Goal: Register for event/course

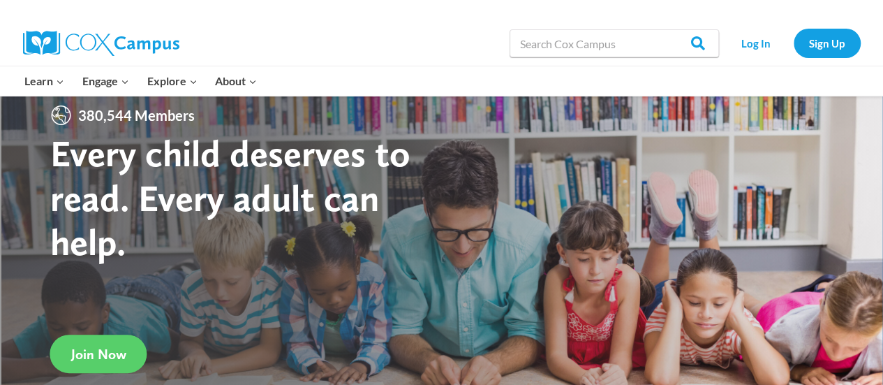
scroll to position [21, 0]
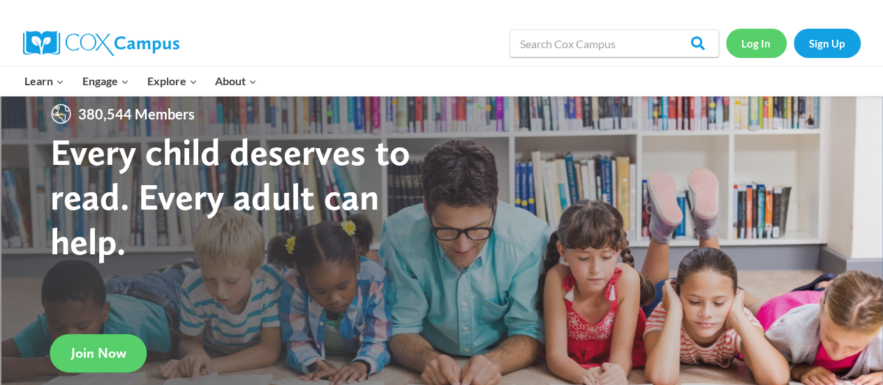
click at [750, 43] on link "Log In" at bounding box center [756, 43] width 61 height 29
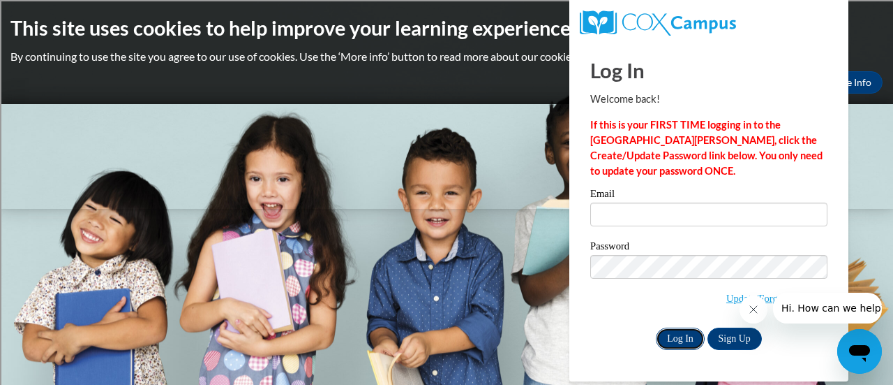
click at [674, 337] on input "Log In" at bounding box center [680, 338] width 49 height 22
click at [627, 308] on span "Update/Forgot Password" at bounding box center [708, 284] width 237 height 58
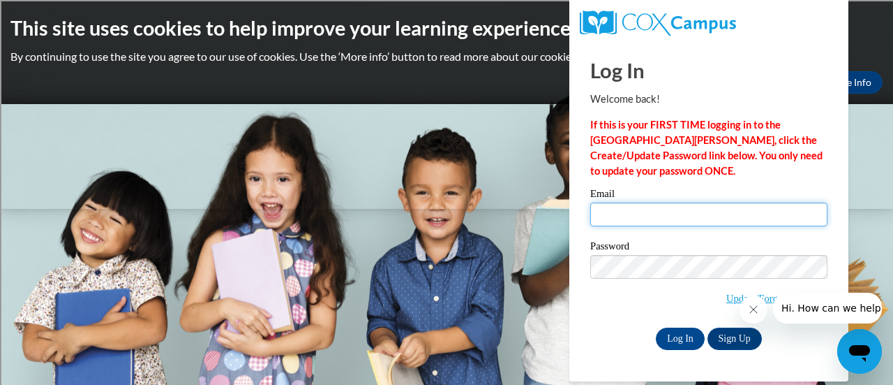
click at [632, 215] on input "Email" at bounding box center [708, 214] width 237 height 24
type input "latonya.gayle@rusd.org"
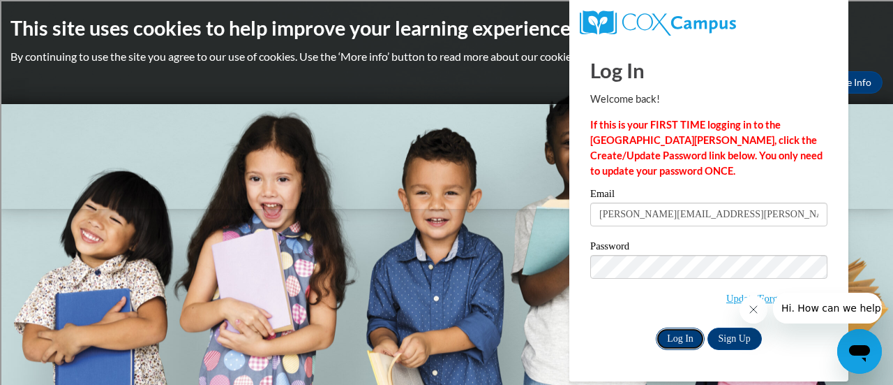
click at [677, 337] on input "Log In" at bounding box center [680, 338] width 49 height 22
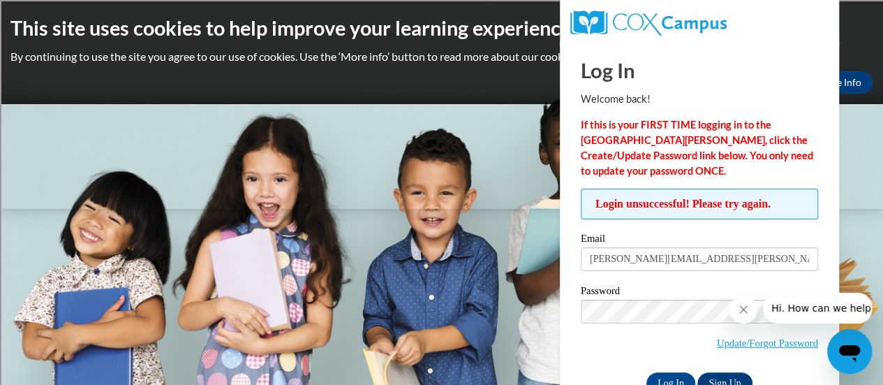
drag, startPoint x: 762, startPoint y: 5, endPoint x: 519, endPoint y: 135, distance: 276.0
click at [519, 135] on body "This site uses cookies to help improve your learning experience. By continuing …" at bounding box center [441, 192] width 883 height 385
drag, startPoint x: 674, startPoint y: 7, endPoint x: 519, endPoint y: 199, distance: 247.1
click at [519, 199] on body "This site uses cookies to help improve your learning experience. By continuing …" at bounding box center [441, 192] width 883 height 385
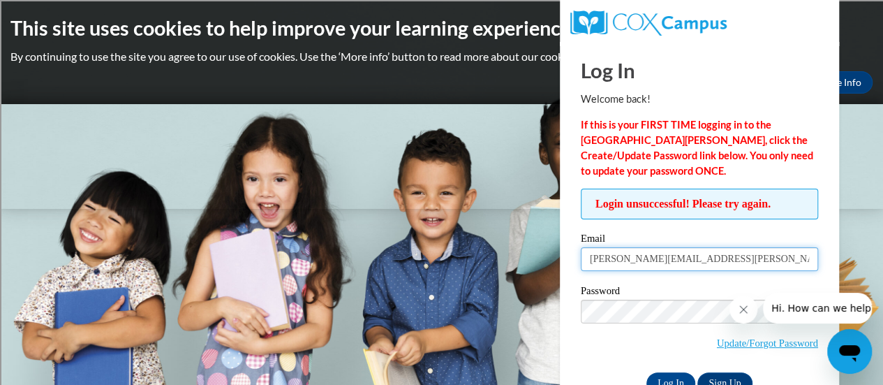
click at [717, 262] on input "latonya.gayle@rusd.org" at bounding box center [699, 259] width 237 height 24
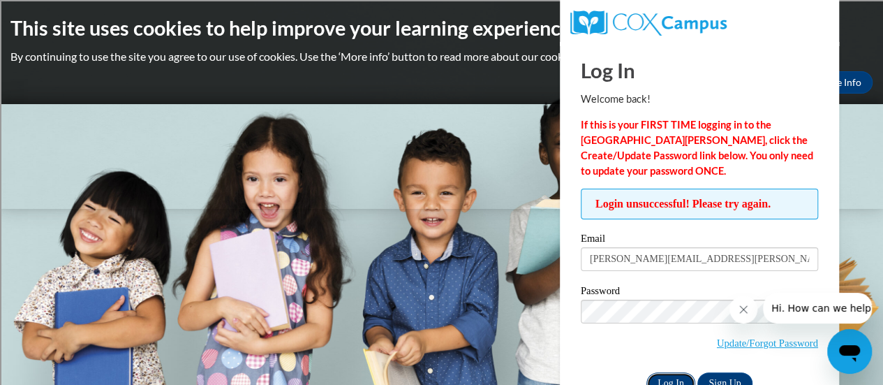
click at [662, 380] on input "Log In" at bounding box center [670, 383] width 49 height 22
click at [745, 340] on link "Update/Forgot Password" at bounding box center [767, 342] width 101 height 11
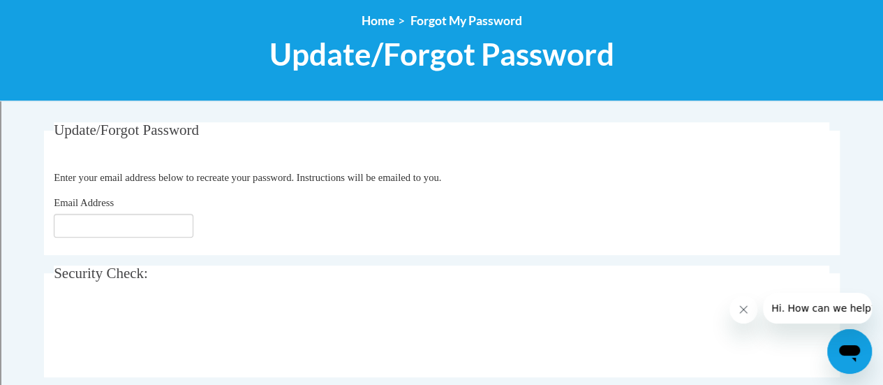
scroll to position [158, 0]
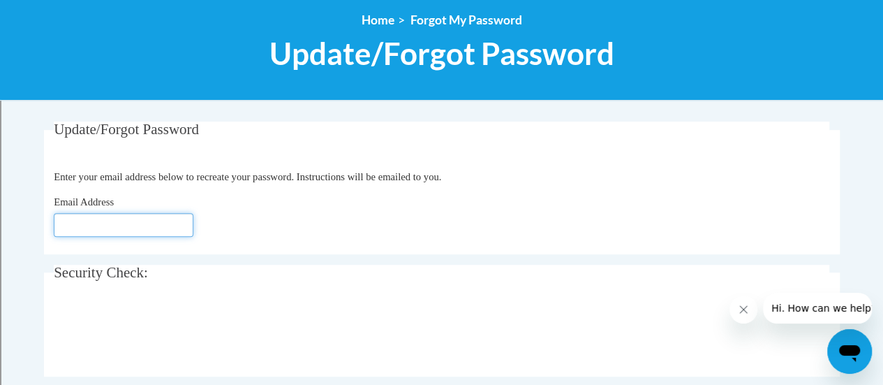
click at [97, 226] on input "Email Address" at bounding box center [124, 225] width 140 height 24
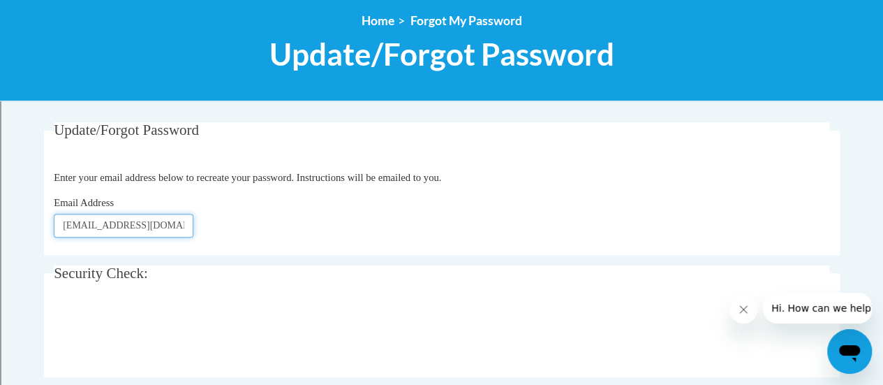
type input "latonya.gayle@rusd.org"
click at [242, 224] on div "Email Address latonya.gayle@rusd.org" at bounding box center [441, 216] width 775 height 43
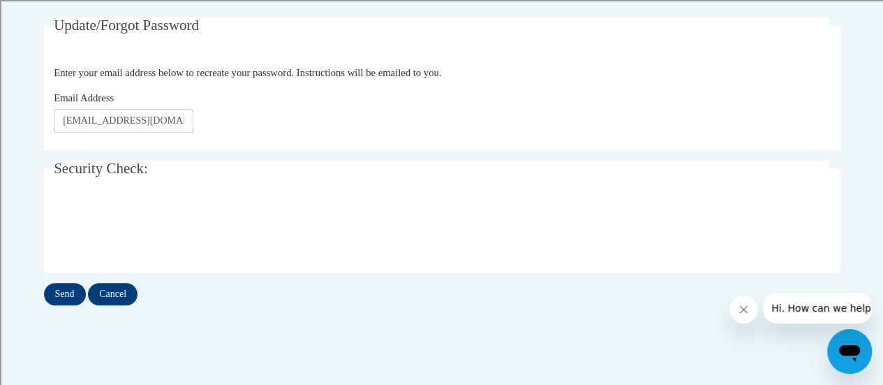
scroll to position [262, 0]
click at [58, 295] on input "Send" at bounding box center [65, 294] width 42 height 22
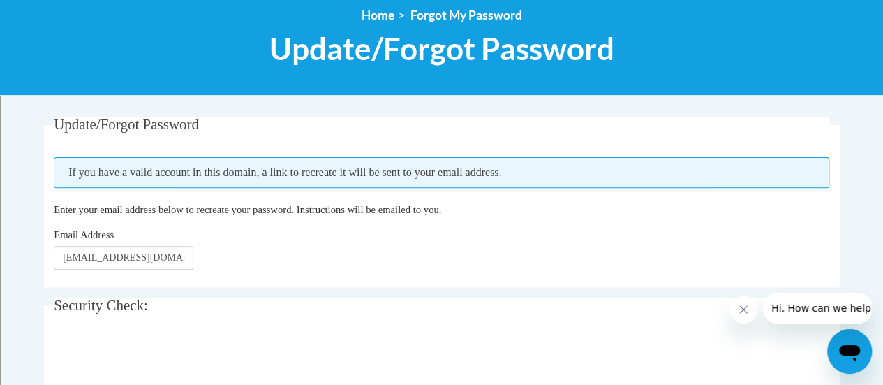
scroll to position [147, 0]
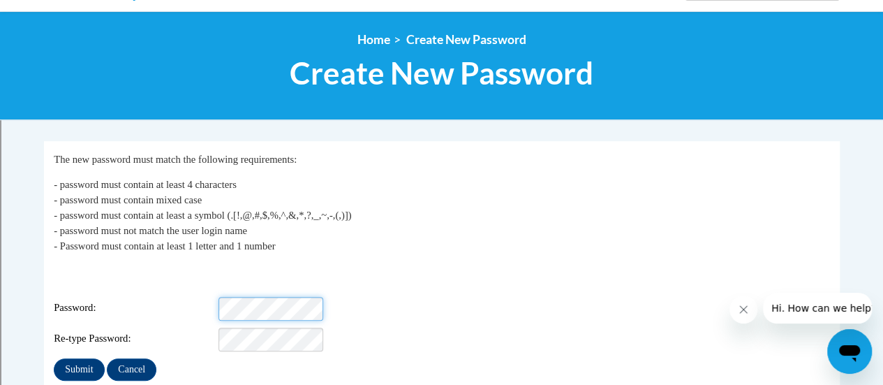
scroll to position [142, 0]
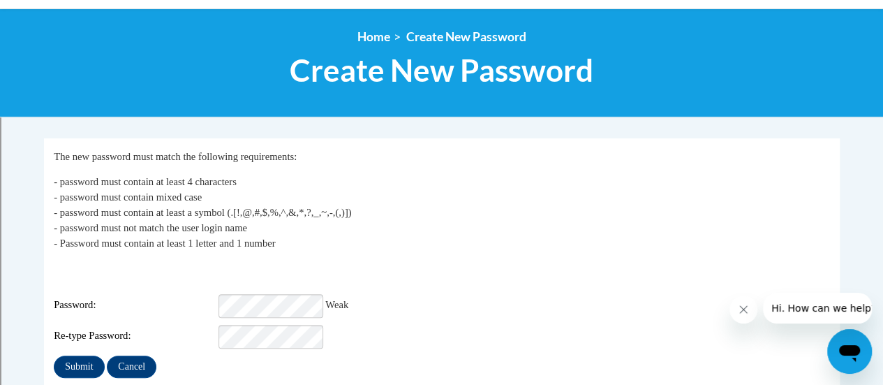
click at [341, 355] on div "Submit Cancel" at bounding box center [441, 366] width 775 height 22
click at [82, 355] on input "Submit" at bounding box center [79, 366] width 50 height 22
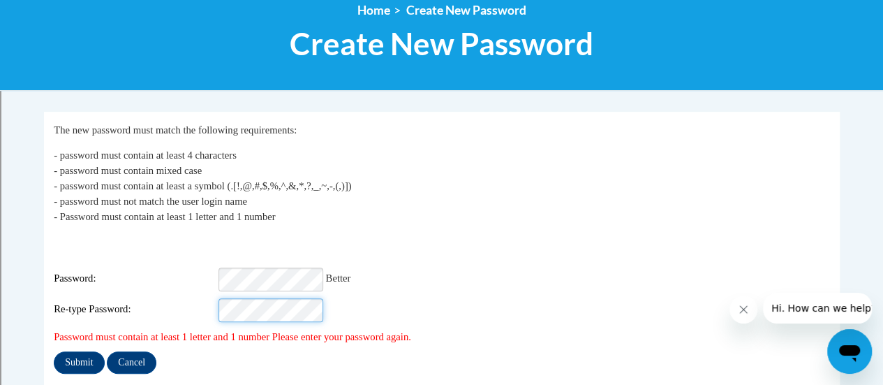
scroll to position [169, 0]
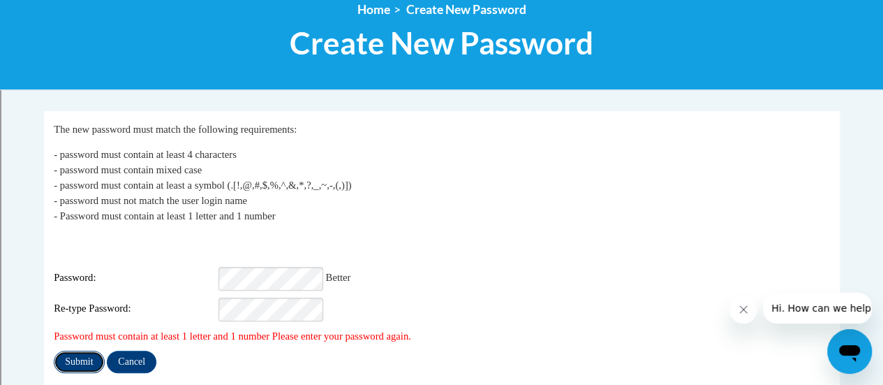
click at [85, 350] on input "Submit" at bounding box center [79, 361] width 50 height 22
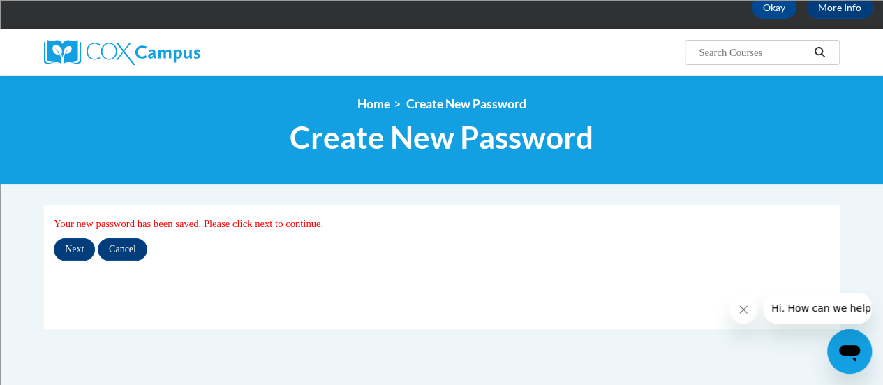
scroll to position [75, 0]
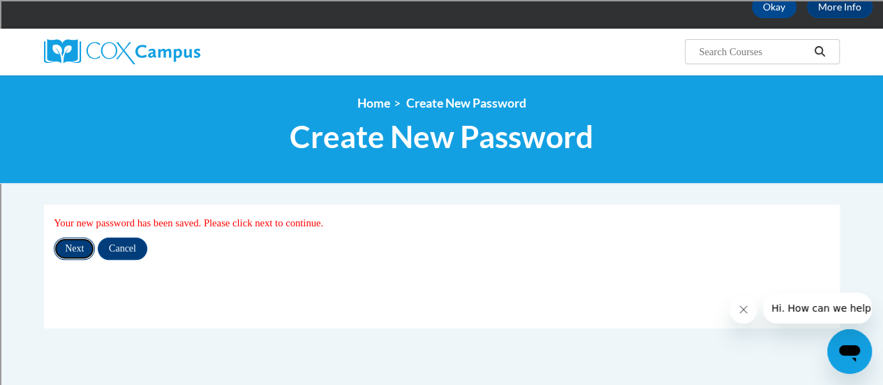
click at [75, 248] on input "Next" at bounding box center [74, 248] width 41 height 22
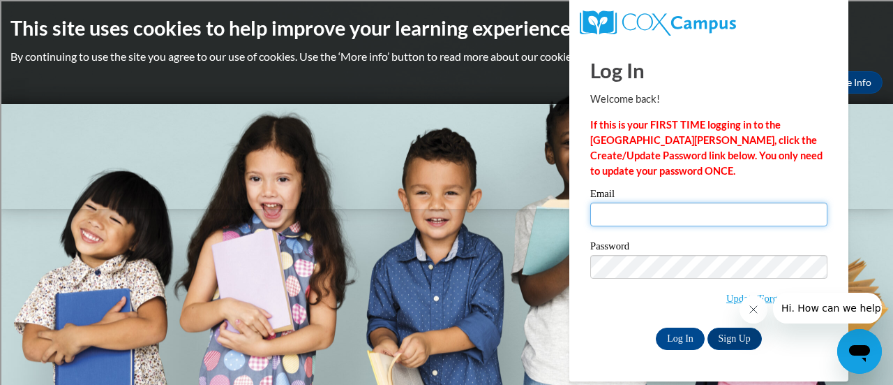
click at [632, 214] on input "Email" at bounding box center [708, 214] width 237 height 24
type input "latonya.gayle@rusd.org"
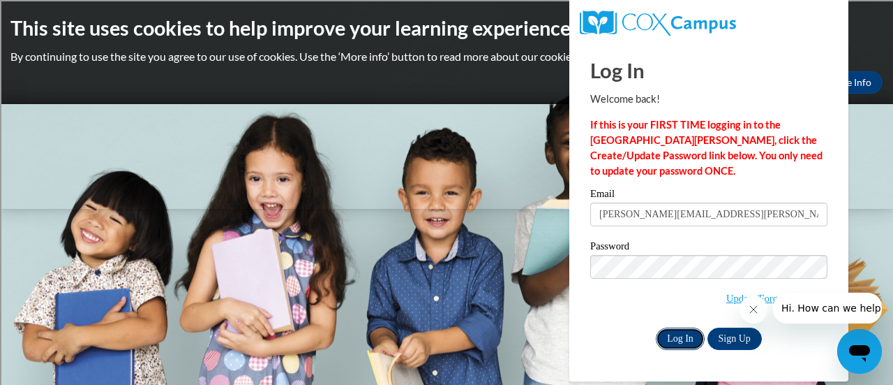
click at [685, 339] on input "Log In" at bounding box center [680, 338] width 49 height 22
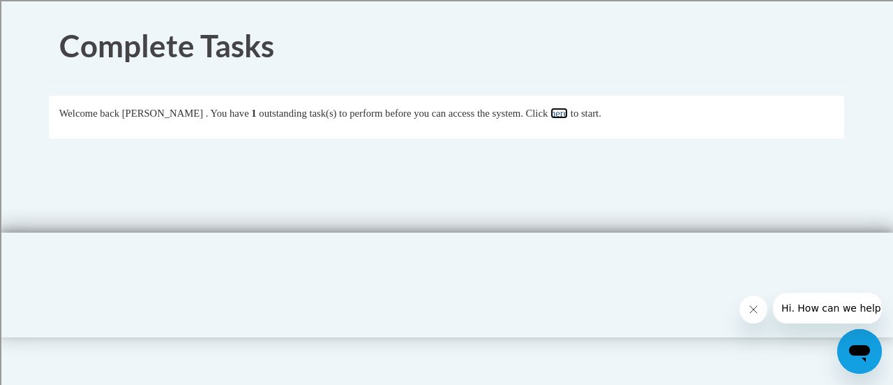
click at [568, 112] on link "here" at bounding box center [559, 112] width 17 height 11
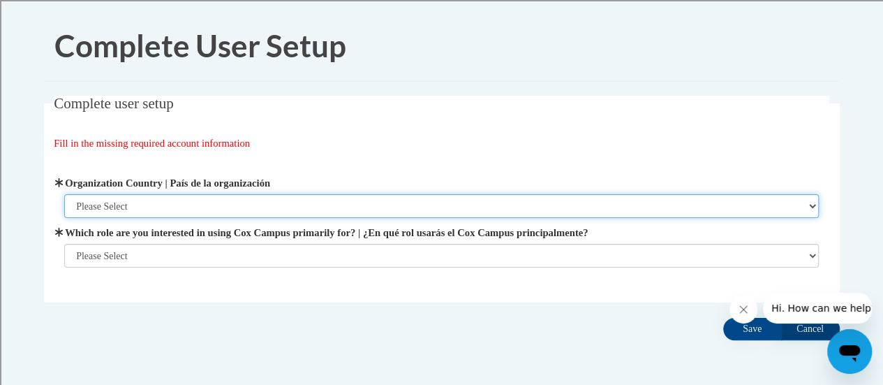
click at [257, 207] on select "Please Select United States | Estados Unidos Outside of the United States | Fue…" at bounding box center [441, 206] width 754 height 24
select select "ad49bcad-a171-4b2e-b99c-48b446064914"
click at [64, 194] on select "Please Select United States | Estados Unidos Outside of the United States | Fue…" at bounding box center [441, 206] width 754 height 24
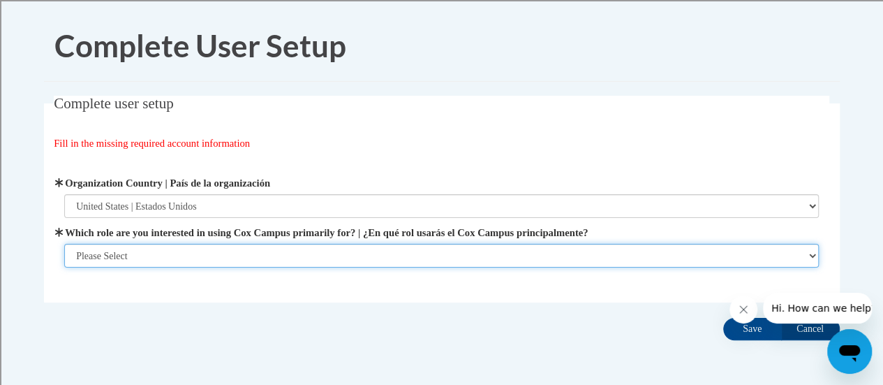
click at [260, 248] on select "Please Select College/University | Colegio/Universidad Community/Nonprofit Part…" at bounding box center [441, 256] width 754 height 24
select select "fbf2d438-af2f-41f8-98f1-81c410e29de3"
click at [64, 267] on select "Please Select College/University | Colegio/Universidad Community/Nonprofit Part…" at bounding box center [441, 256] width 754 height 24
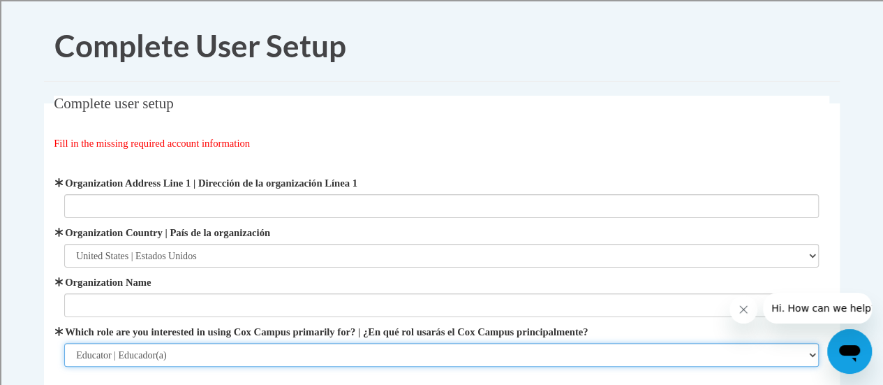
scroll to position [34, 0]
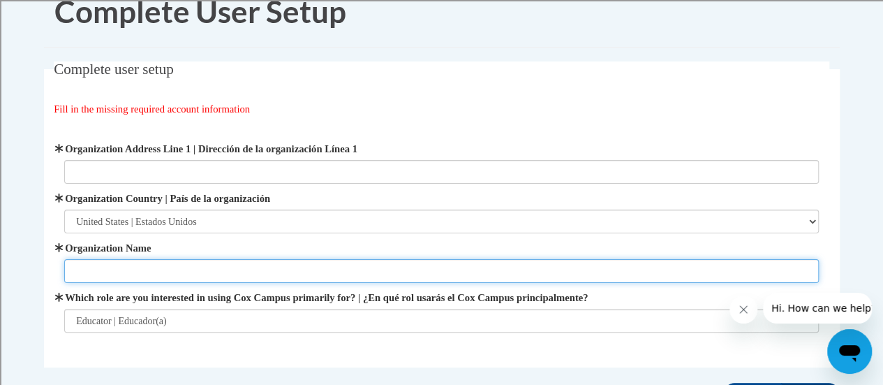
click at [257, 271] on input "Organization Name" at bounding box center [441, 271] width 754 height 24
type input "Racine Unified School District"
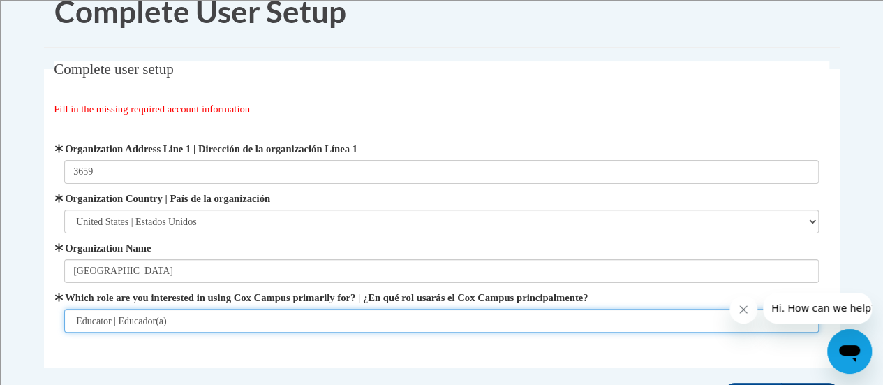
click at [209, 322] on select "Please Select College/University | Colegio/Universidad Community/Nonprofit Part…" at bounding box center [441, 320] width 754 height 24
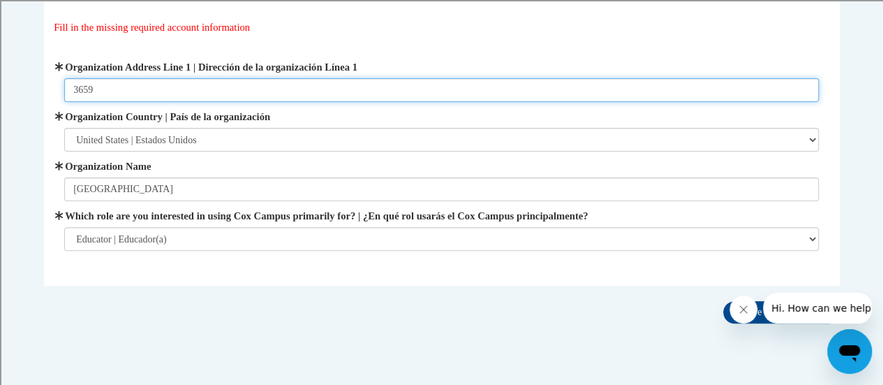
click at [202, 90] on input "3659" at bounding box center [441, 90] width 754 height 24
type input "3"
type input "[STREET_ADDRESS]"
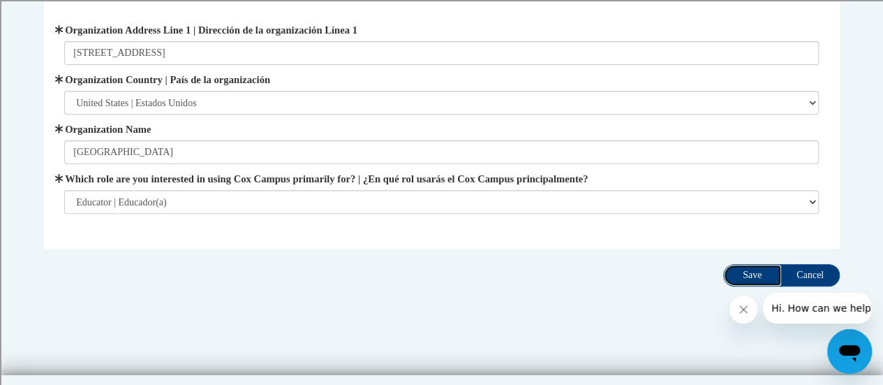
click at [745, 270] on input "Save" at bounding box center [752, 275] width 59 height 22
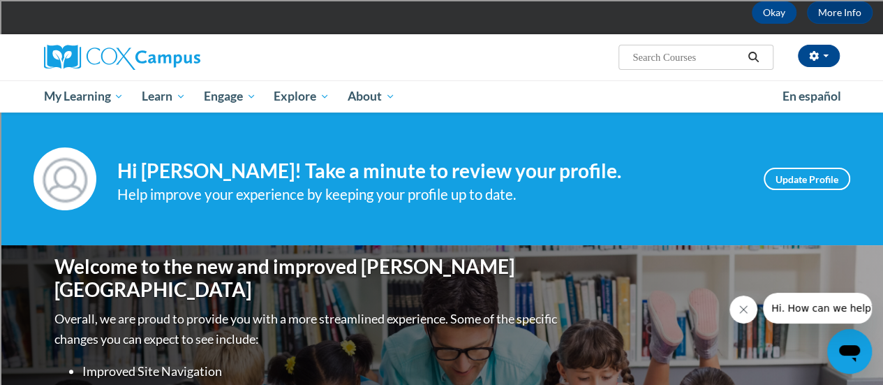
scroll to position [70, 0]
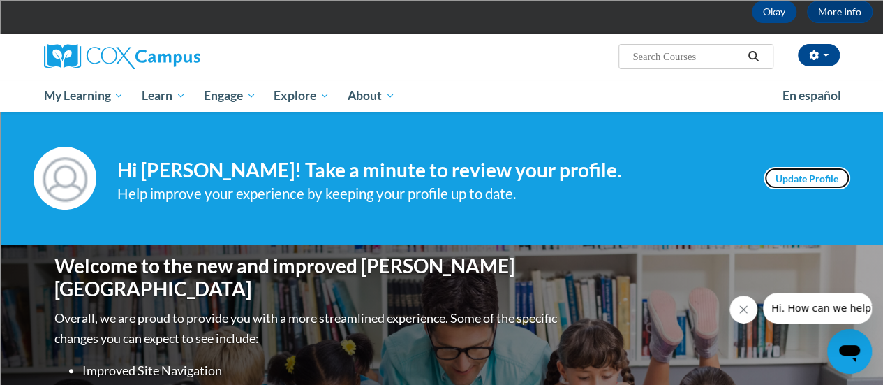
click at [807, 177] on link "Update Profile" at bounding box center [806, 178] width 87 height 22
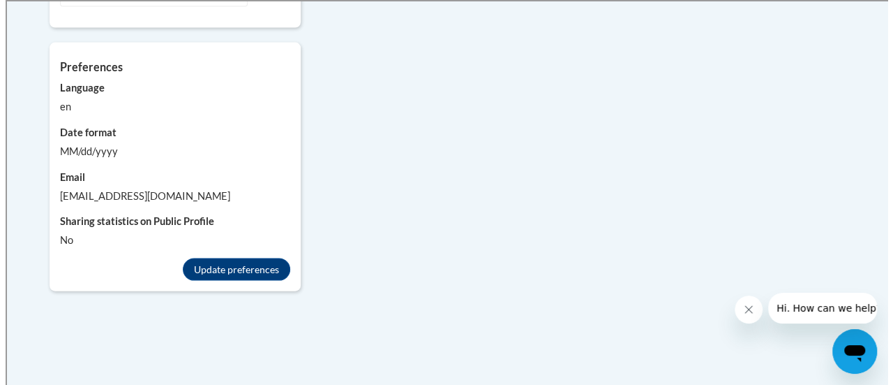
scroll to position [1377, 0]
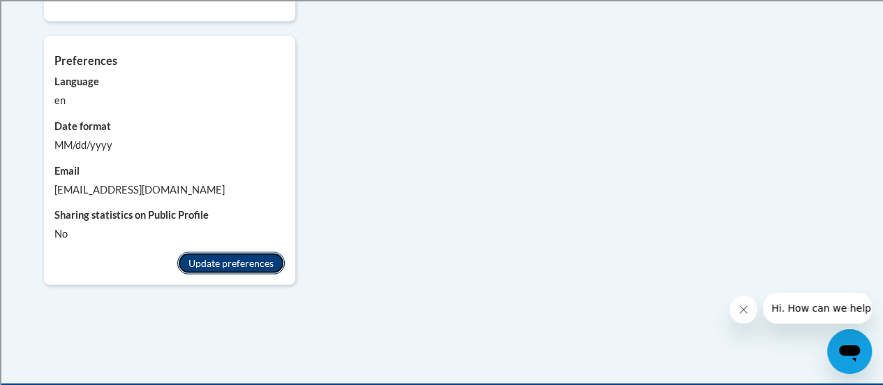
click at [225, 252] on button "Update preferences" at bounding box center [230, 263] width 107 height 22
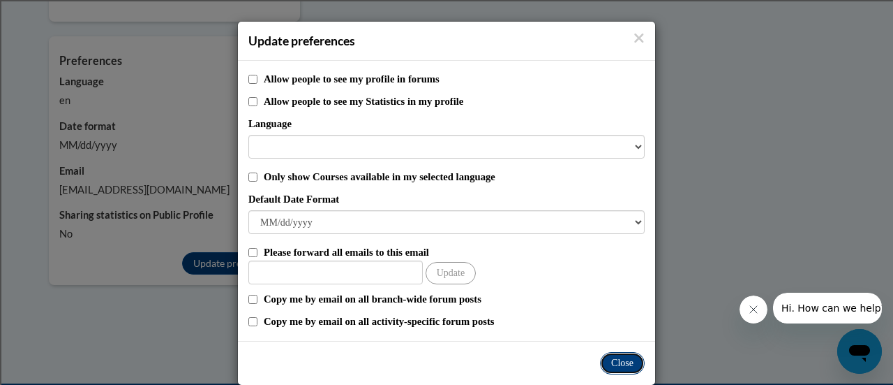
click at [619, 362] on button "Close" at bounding box center [622, 363] width 45 height 22
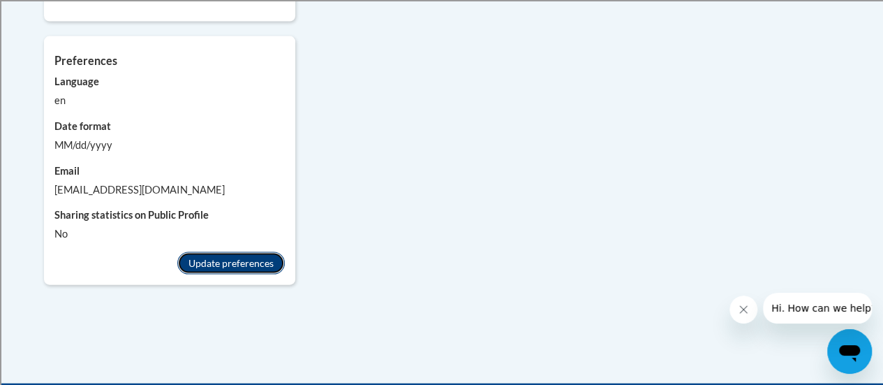
click at [236, 252] on button "Update preferences" at bounding box center [230, 263] width 107 height 22
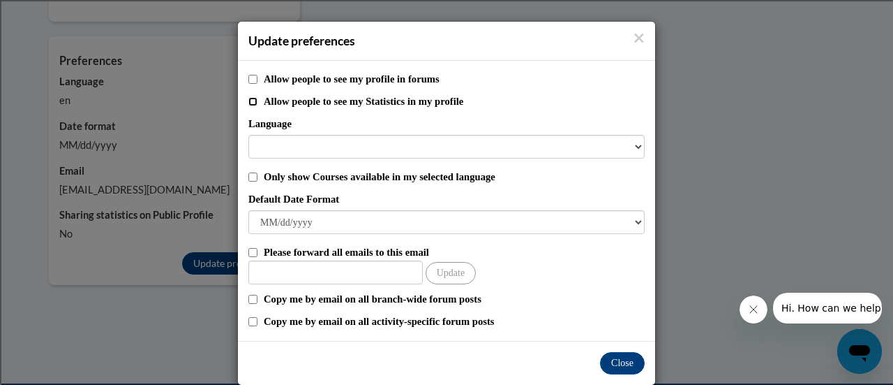
click at [248, 103] on input "Allow people to see my Statistics in my profile" at bounding box center [252, 101] width 9 height 9
checkbox input "true"
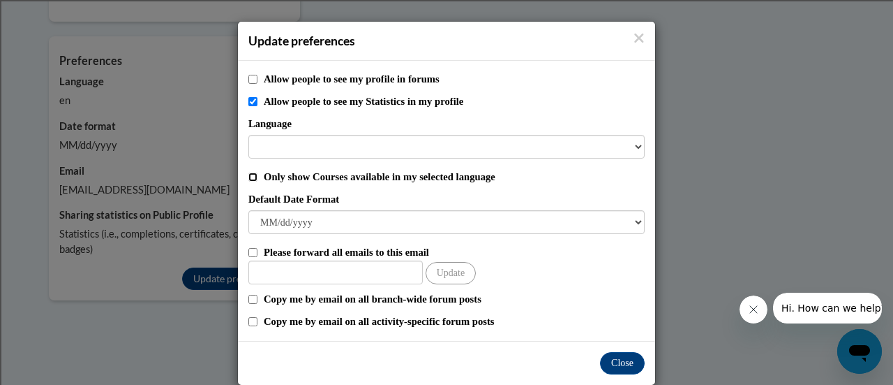
click at [248, 174] on input "Only show Courses available in my selected language" at bounding box center [252, 176] width 9 height 9
checkbox input "true"
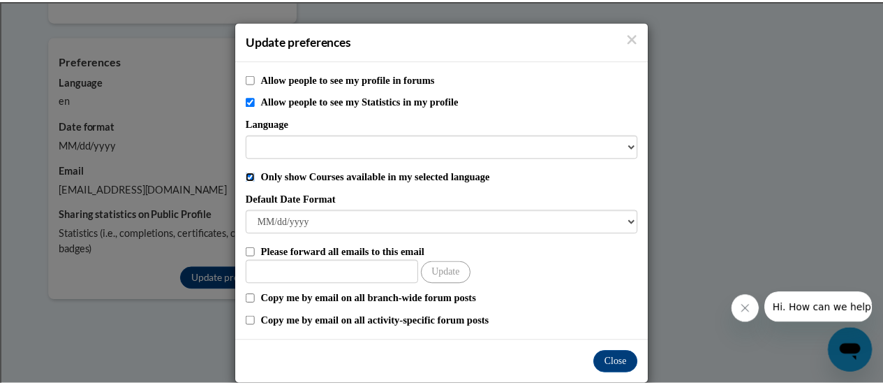
scroll to position [20, 0]
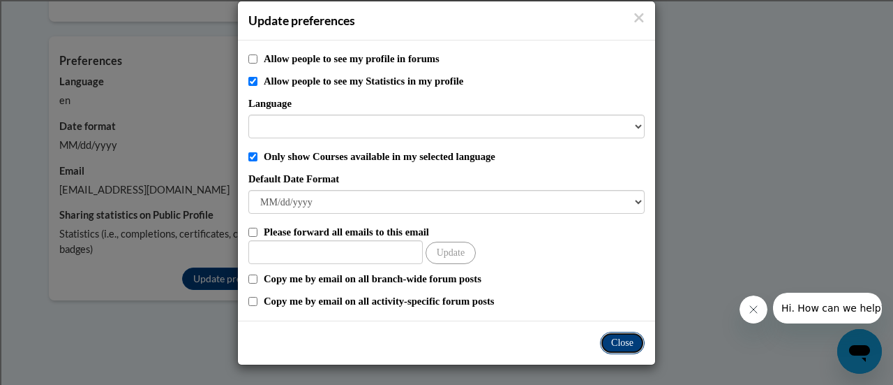
click at [624, 343] on button "Close" at bounding box center [622, 342] width 45 height 22
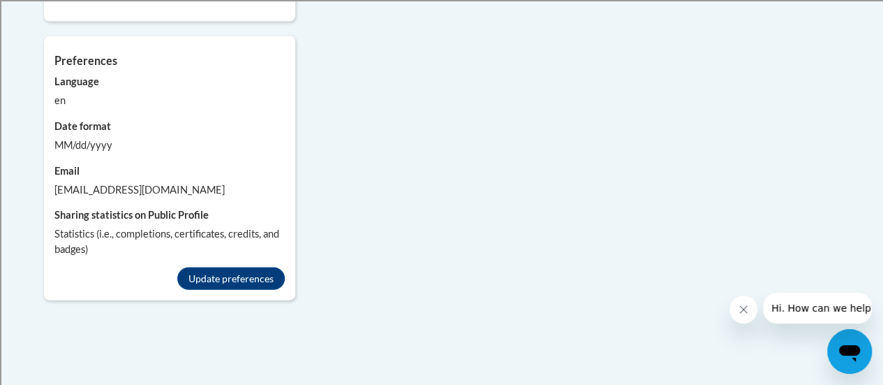
click at [71, 93] on div "en" at bounding box center [169, 100] width 230 height 15
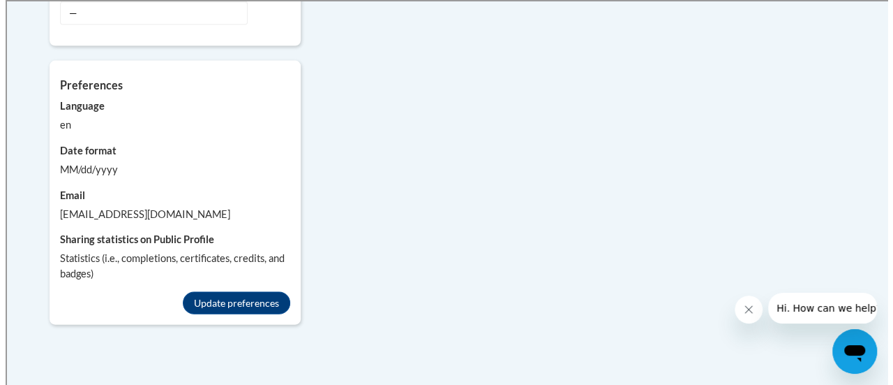
scroll to position [1350, 0]
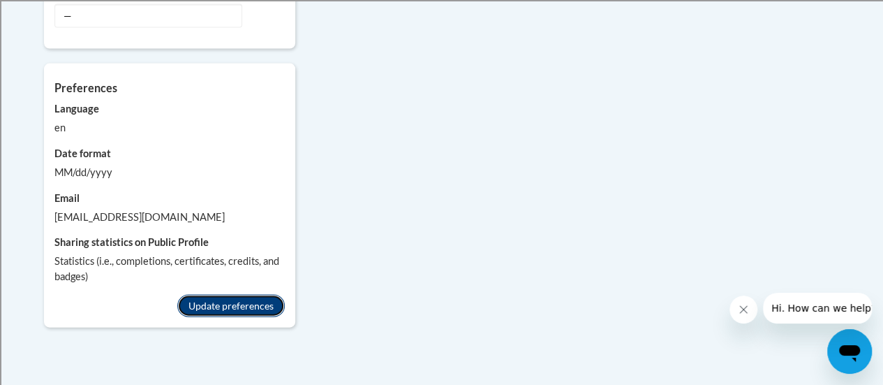
click at [221, 295] on button "Update preferences" at bounding box center [230, 306] width 107 height 22
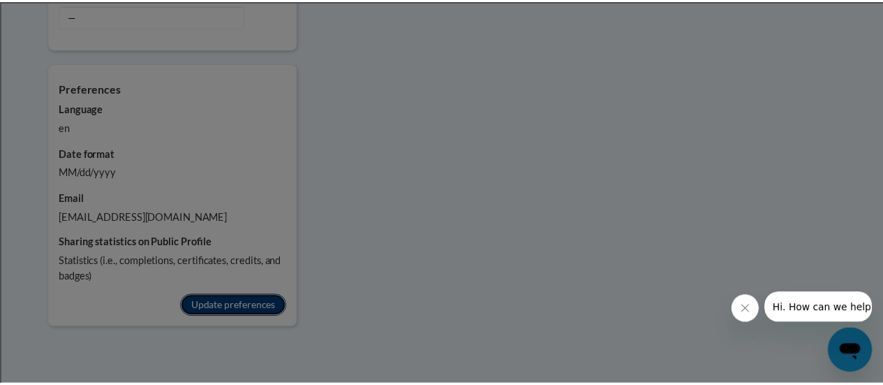
scroll to position [0, 0]
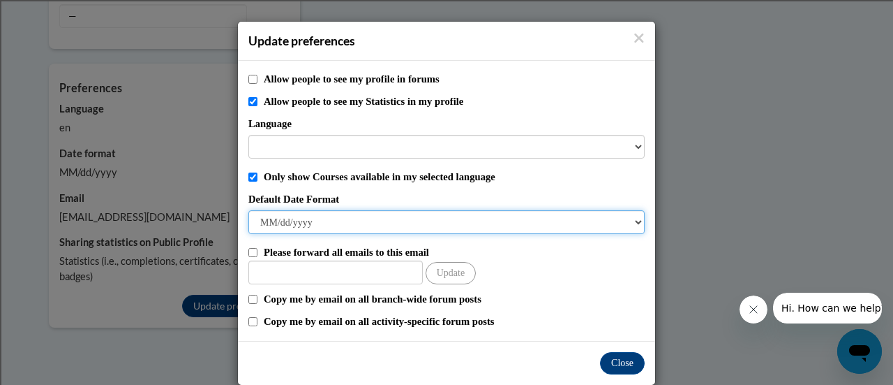
click at [628, 221] on select "M/d/yyyy M/d/yy MM/dd/yy MM/dd/yyyy yy/MM/dd yyyy-MM-dd dd-MMM-yyyy dd/MM/yyyy …" at bounding box center [446, 222] width 396 height 24
click at [613, 221] on select "M/d/yyyy M/d/yy MM/dd/yy MM/dd/yyyy yy/MM/dd yyyy-MM-dd dd-MMM-yyyy dd/MM/yyyy …" at bounding box center [446, 222] width 396 height 24
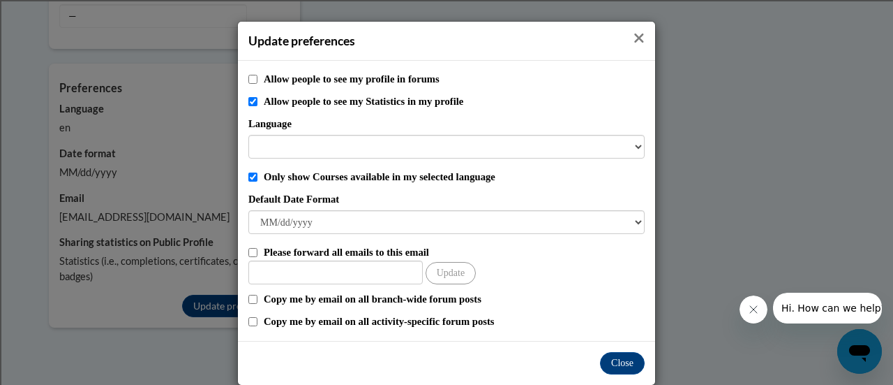
click at [634, 33] on icon "Close" at bounding box center [639, 38] width 11 height 15
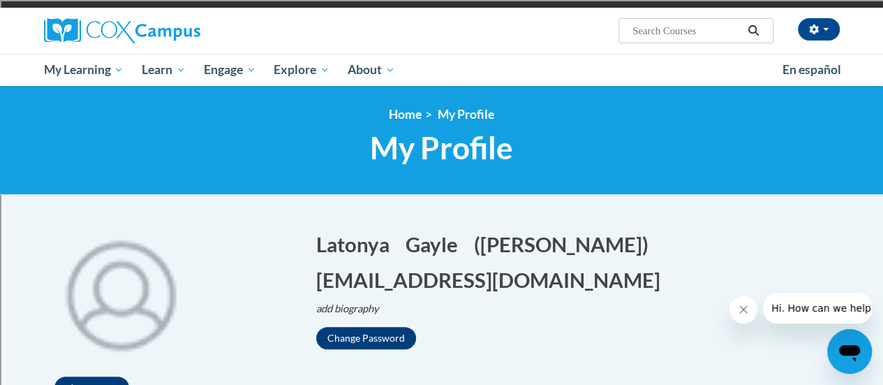
scroll to position [59, 0]
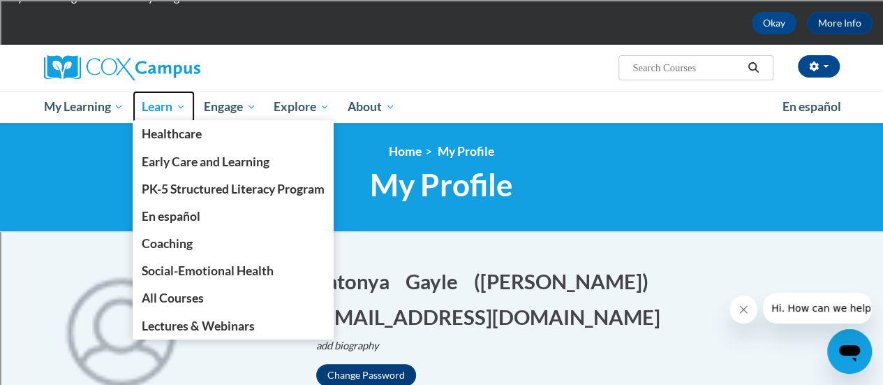
click at [156, 112] on span "Learn" at bounding box center [164, 106] width 44 height 17
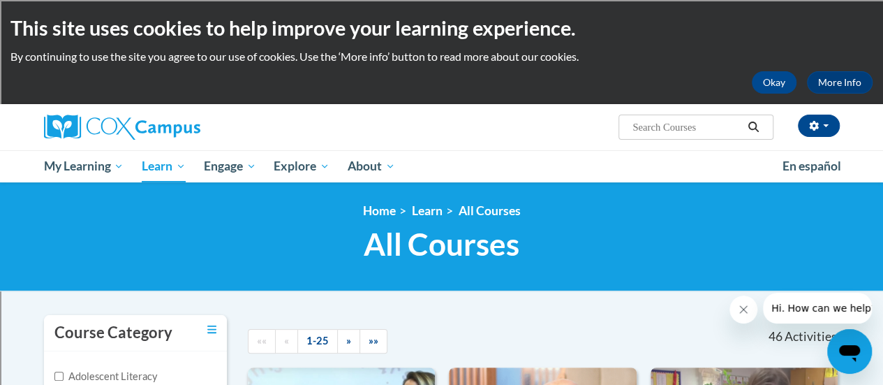
click at [642, 129] on input "Search..." at bounding box center [687, 127] width 112 height 17
click at [645, 126] on input "Search..." at bounding box center [687, 127] width 112 height 17
type input "Reading Comprehension"
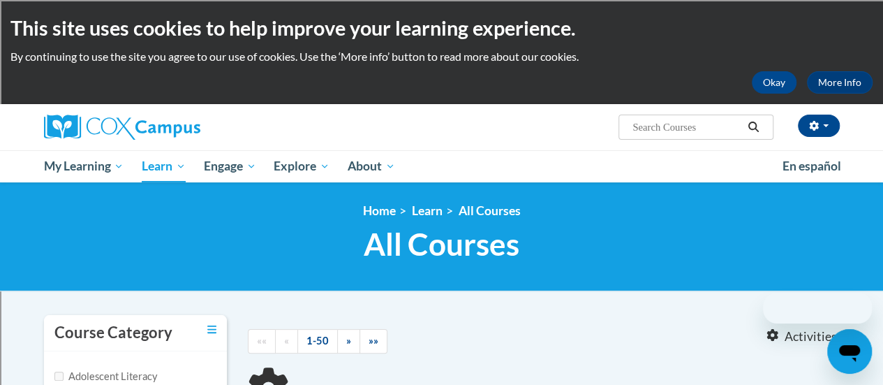
type input "Reading Comprehension"
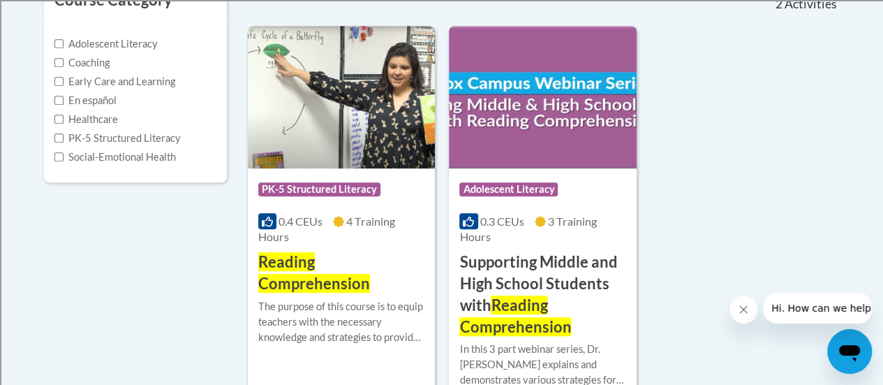
scroll to position [343, 0]
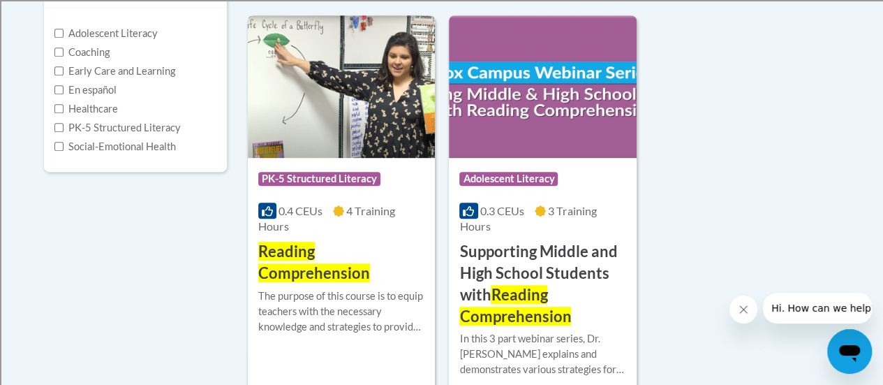
click at [329, 125] on img at bounding box center [341, 86] width 187 height 142
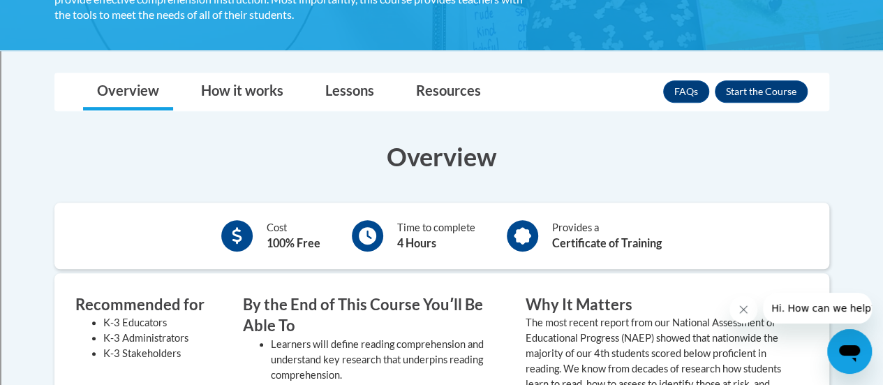
scroll to position [322, 0]
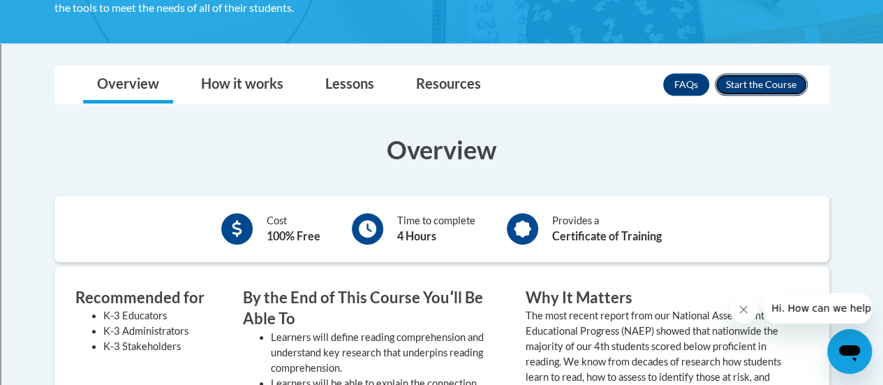
click at [763, 82] on button "Enroll" at bounding box center [761, 84] width 93 height 22
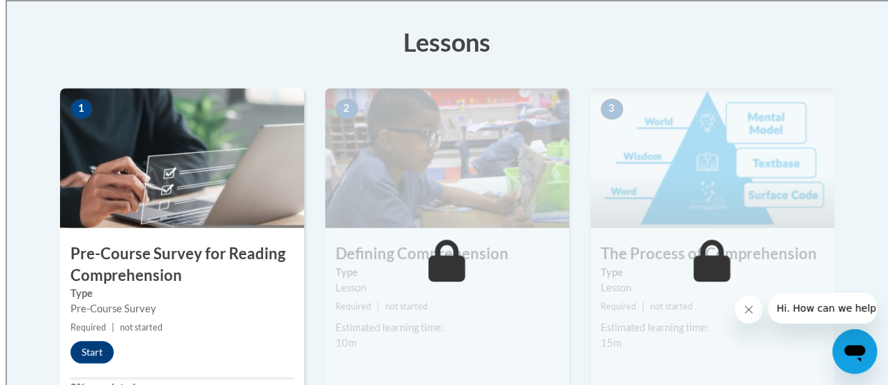
scroll to position [396, 0]
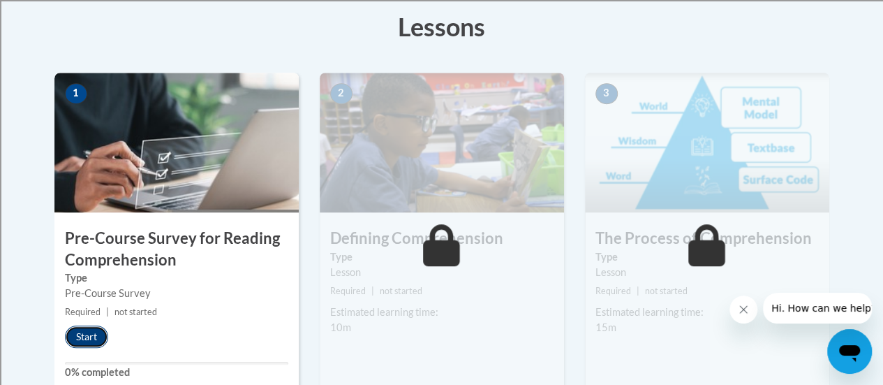
click at [80, 342] on button "Start" at bounding box center [86, 336] width 43 height 22
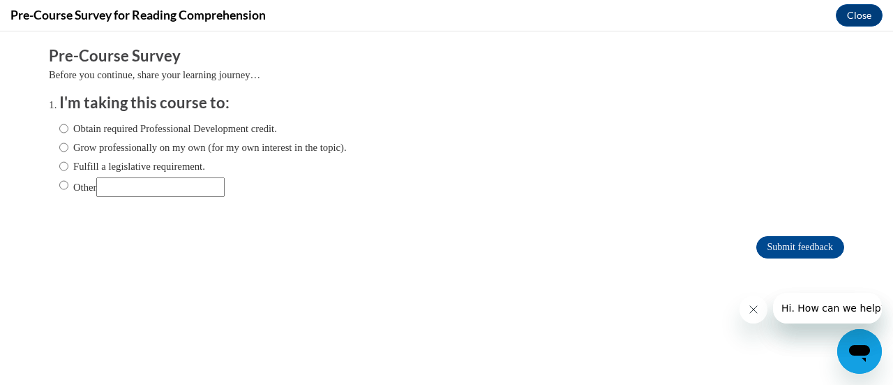
scroll to position [0, 0]
click at [59, 131] on input "Obtain required Professional Development credit." at bounding box center [63, 128] width 9 height 15
radio input "true"
click at [59, 146] on input "Grow professionally on my own (for my own interest in the topic)." at bounding box center [63, 147] width 9 height 15
radio input "true"
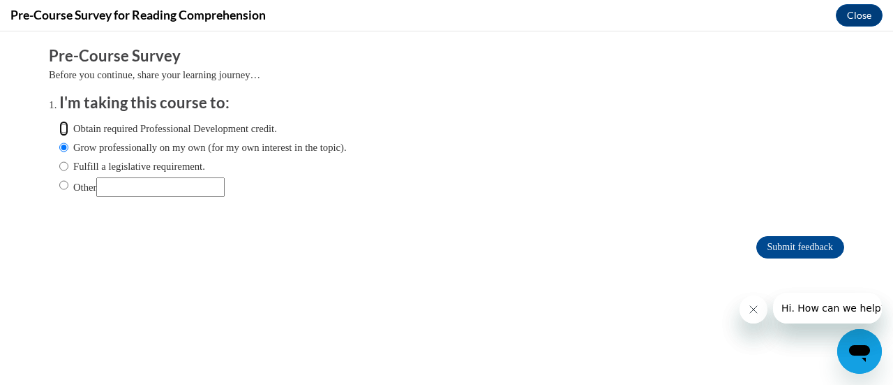
click at [59, 128] on input "Obtain required Professional Development credit." at bounding box center [63, 128] width 9 height 15
radio input "true"
click at [780, 241] on input "Submit feedback" at bounding box center [801, 247] width 88 height 22
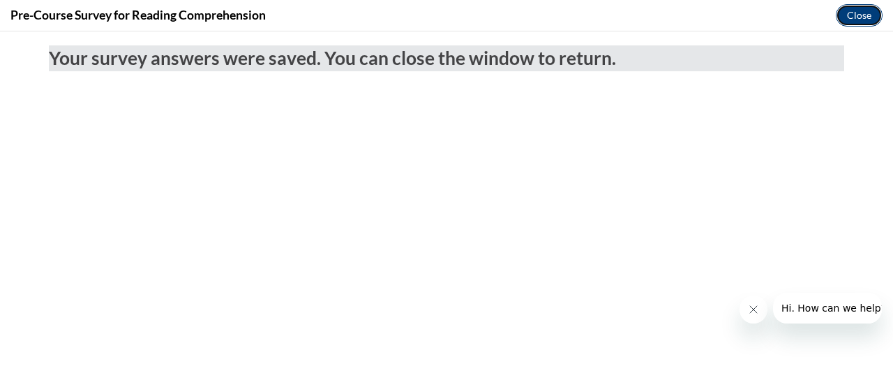
click at [858, 17] on button "Close" at bounding box center [859, 15] width 47 height 22
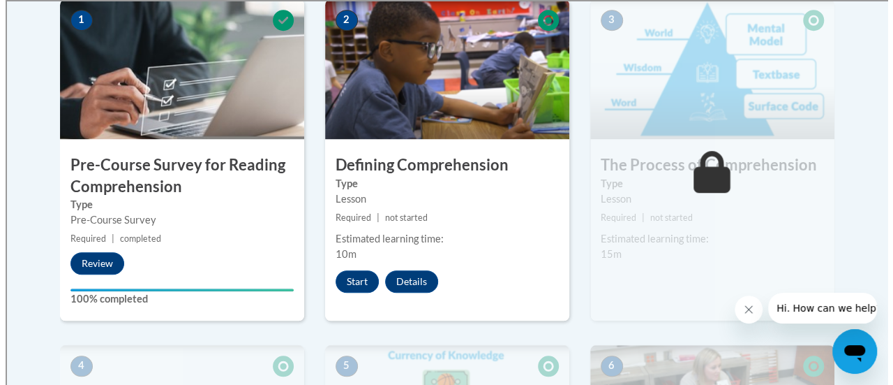
scroll to position [470, 0]
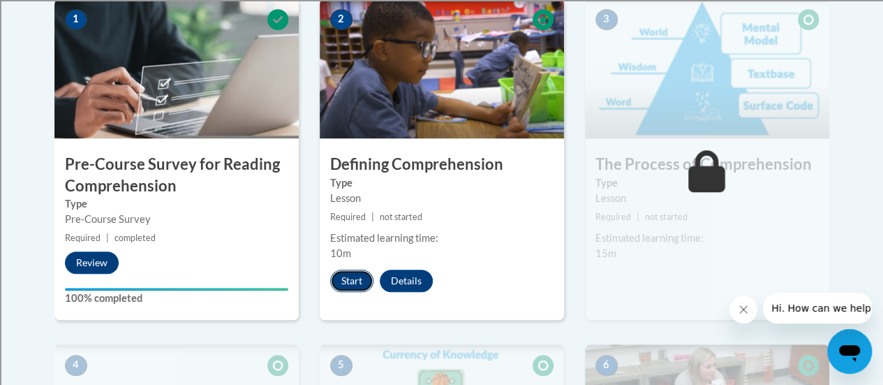
click at [352, 278] on button "Start" at bounding box center [351, 280] width 43 height 22
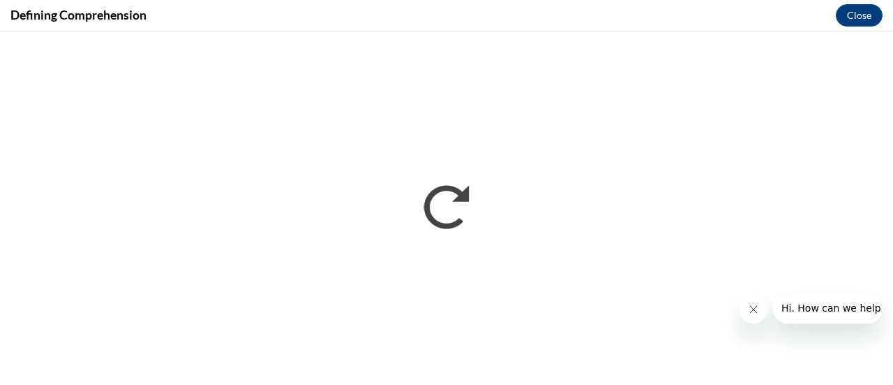
scroll to position [0, 0]
click at [757, 308] on icon "Close message from company" at bounding box center [752, 309] width 11 height 11
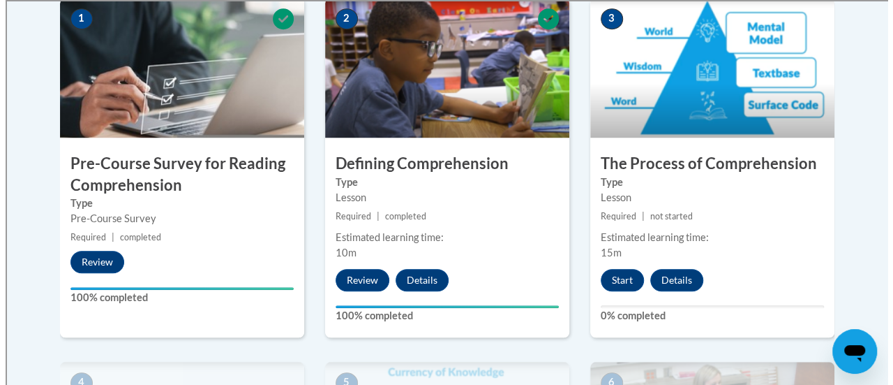
scroll to position [472, 0]
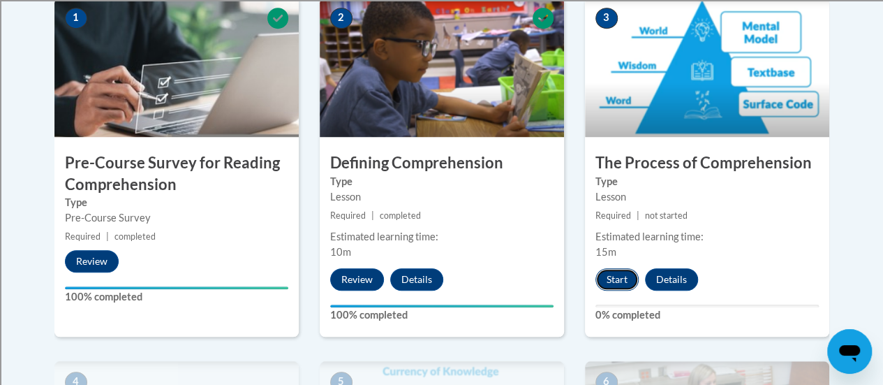
click at [616, 278] on button "Start" at bounding box center [616, 279] width 43 height 22
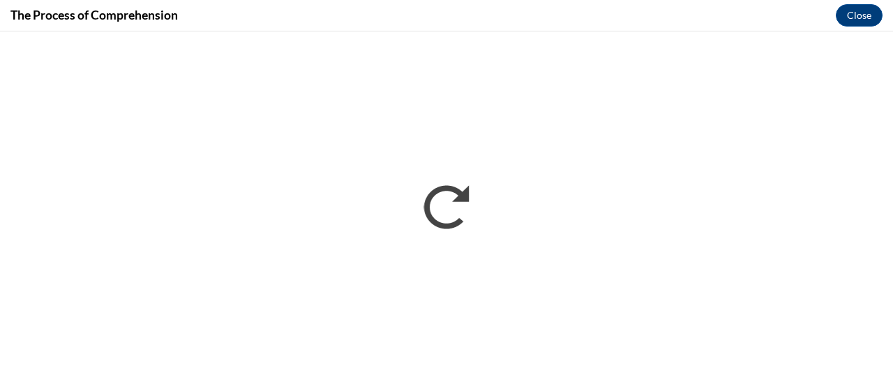
scroll to position [0, 0]
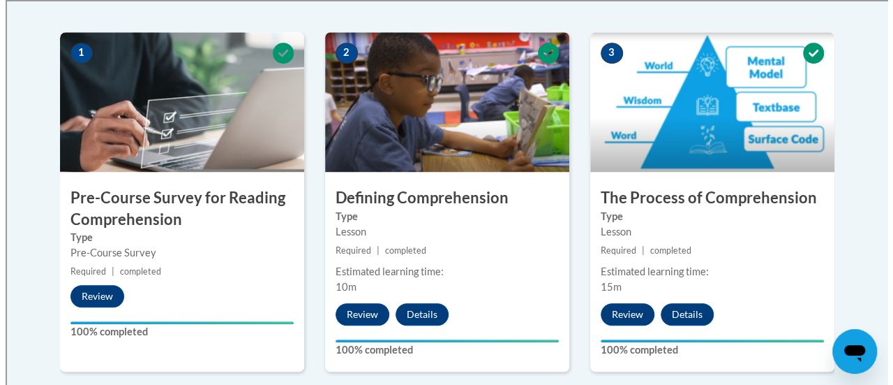
scroll to position [448, 0]
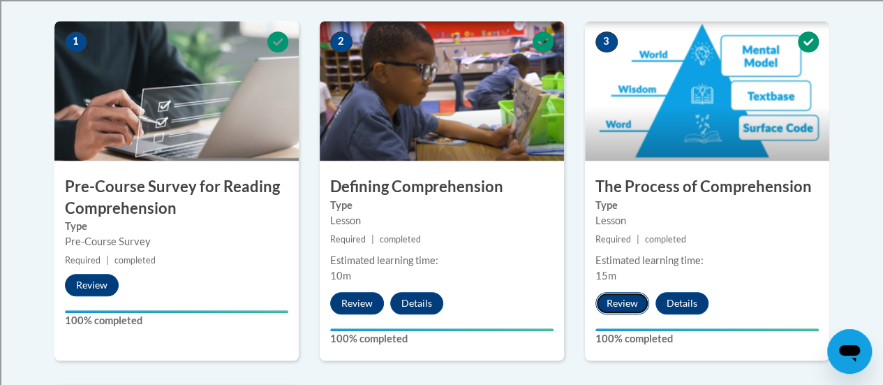
click at [617, 301] on button "Review" at bounding box center [622, 303] width 54 height 22
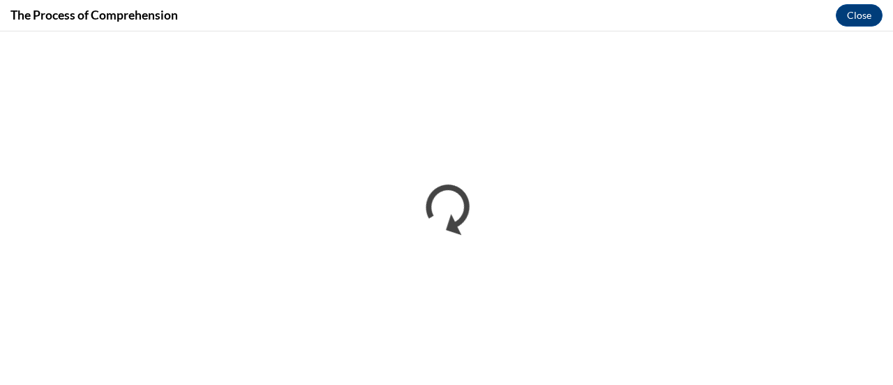
scroll to position [0, 0]
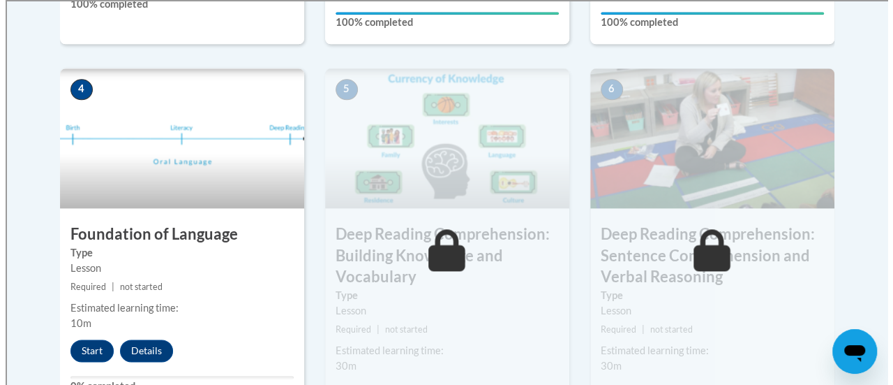
scroll to position [826, 0]
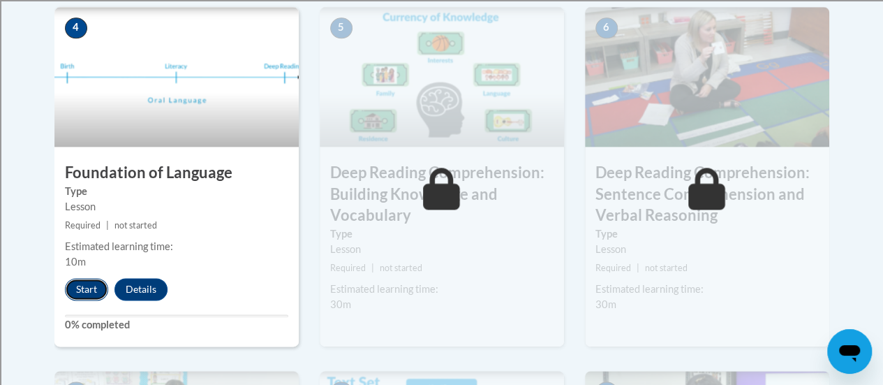
click at [77, 287] on button "Start" at bounding box center [86, 289] width 43 height 22
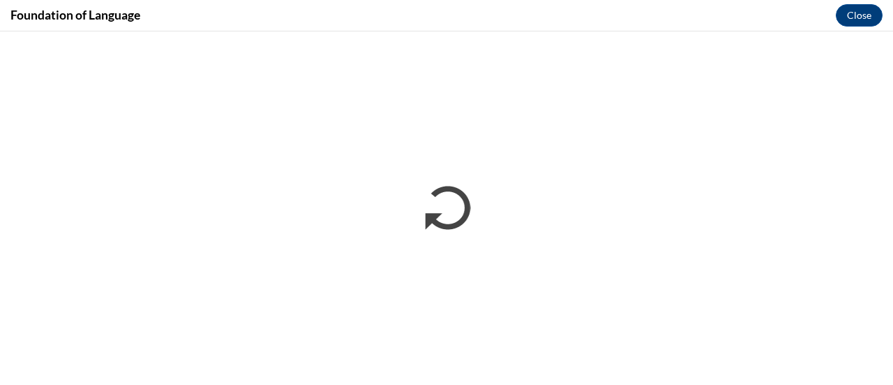
scroll to position [0, 0]
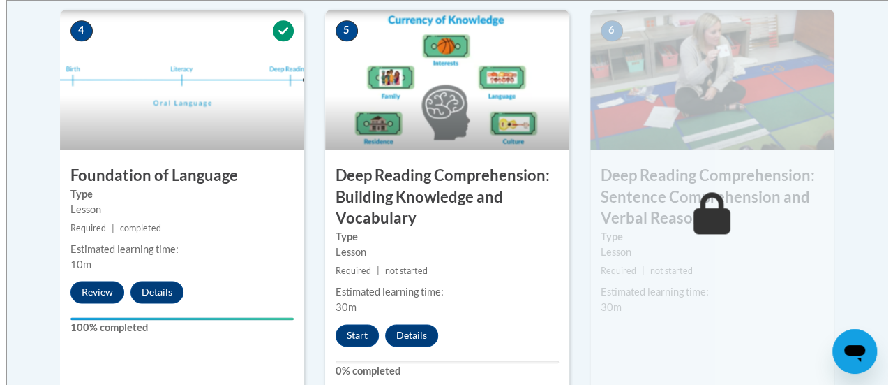
scroll to position [824, 0]
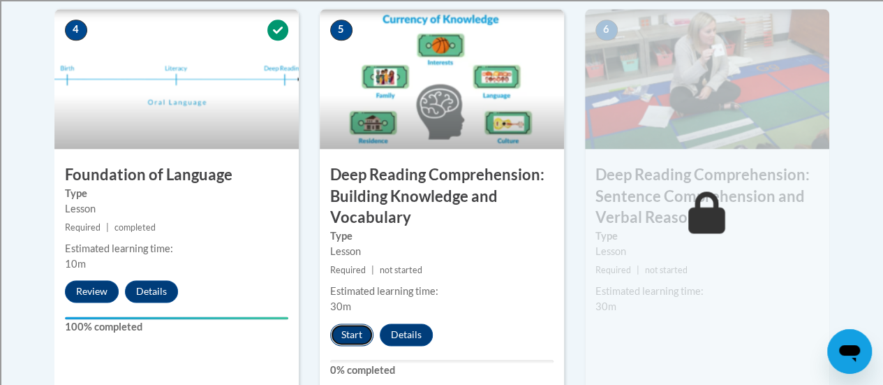
click at [359, 331] on button "Start" at bounding box center [351, 334] width 43 height 22
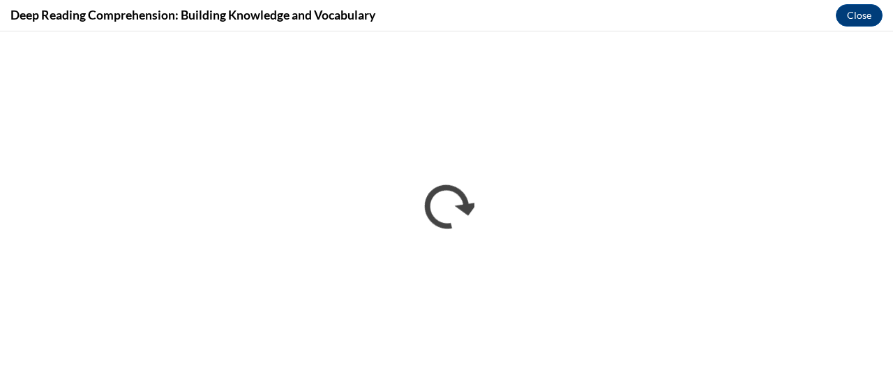
scroll to position [0, 0]
